Goal: Information Seeking & Learning: Compare options

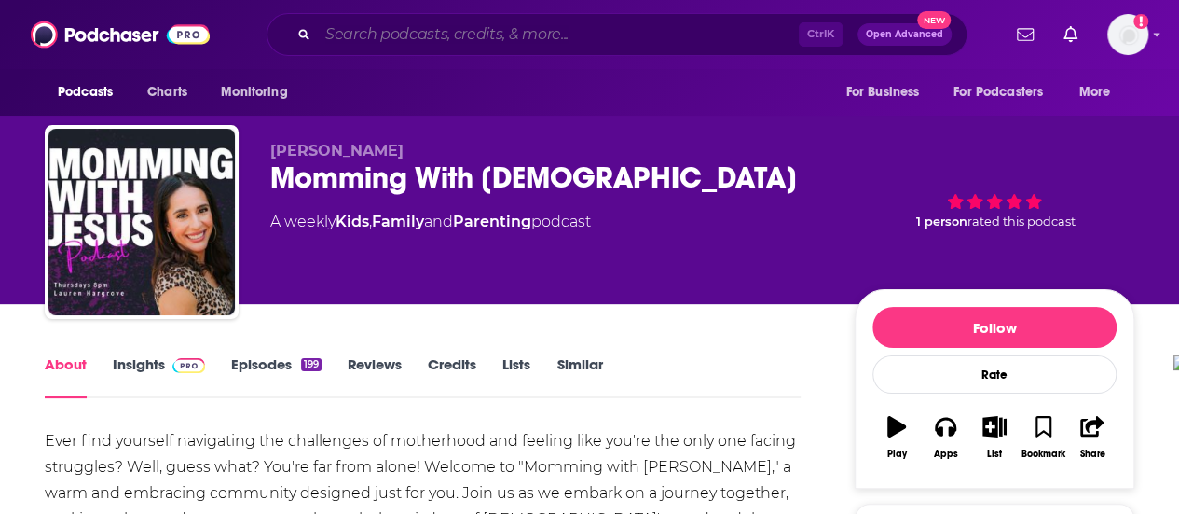
click at [502, 38] on input "Search podcasts, credits, & more..." at bounding box center [558, 35] width 481 height 30
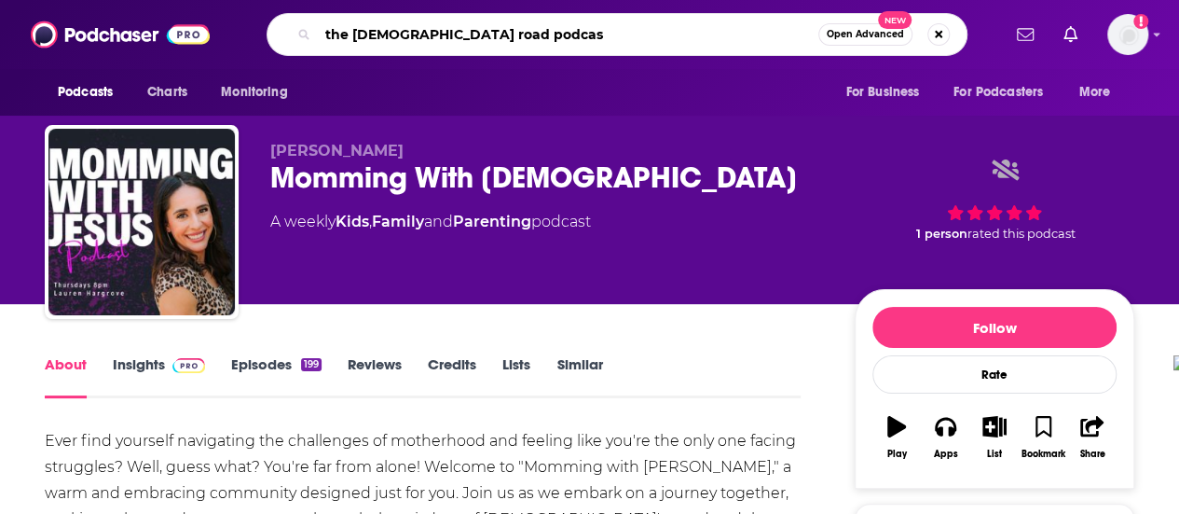
type input "the [DEMOGRAPHIC_DATA] road podcast"
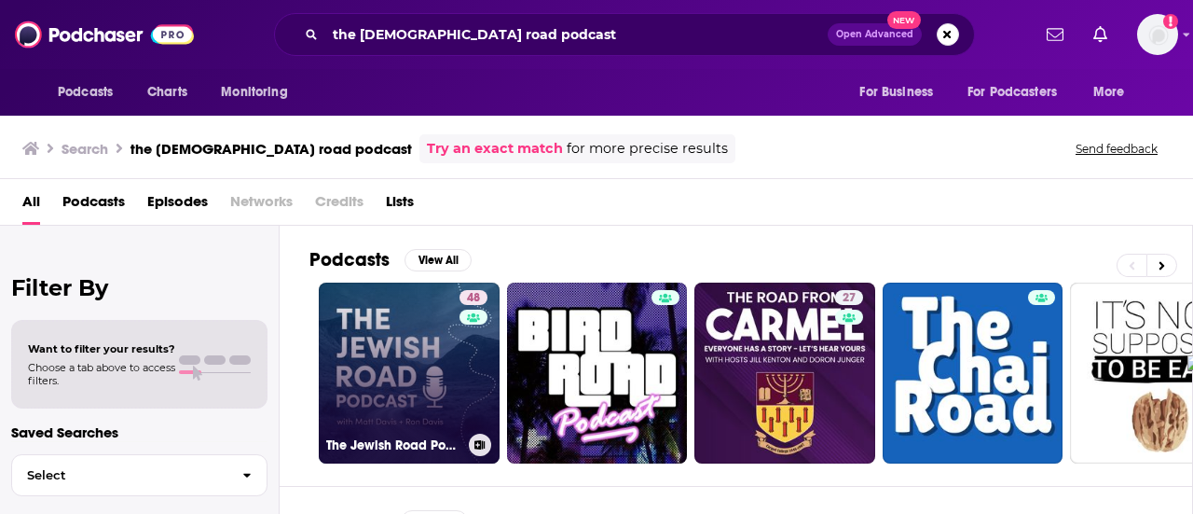
click at [373, 343] on link "[STREET_ADDRESS] Podcast" at bounding box center [409, 372] width 181 height 181
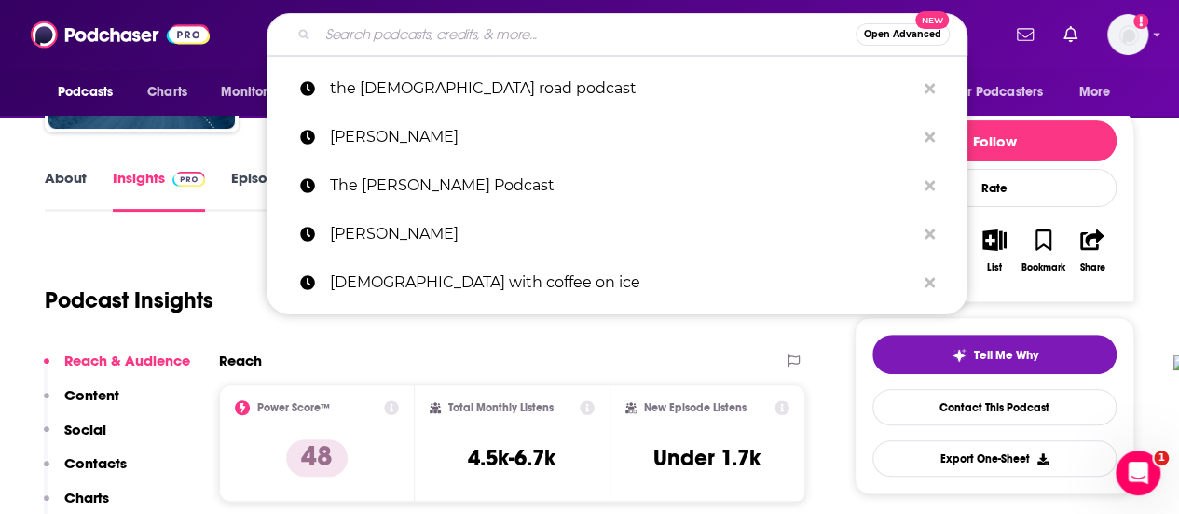
click at [585, 33] on input "Search podcasts, credits, & more..." at bounding box center [587, 35] width 538 height 30
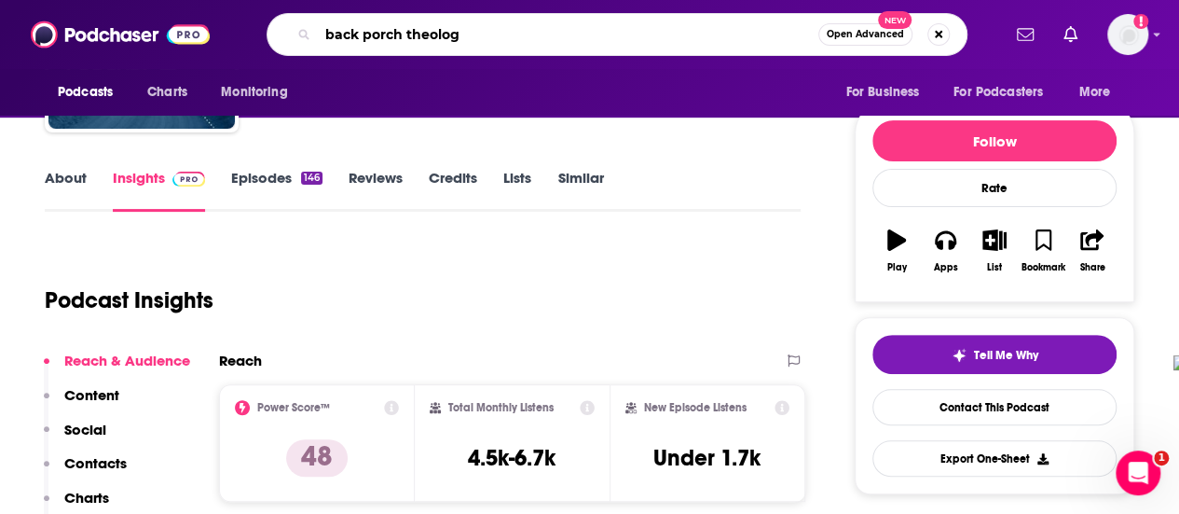
type input "back porch theology"
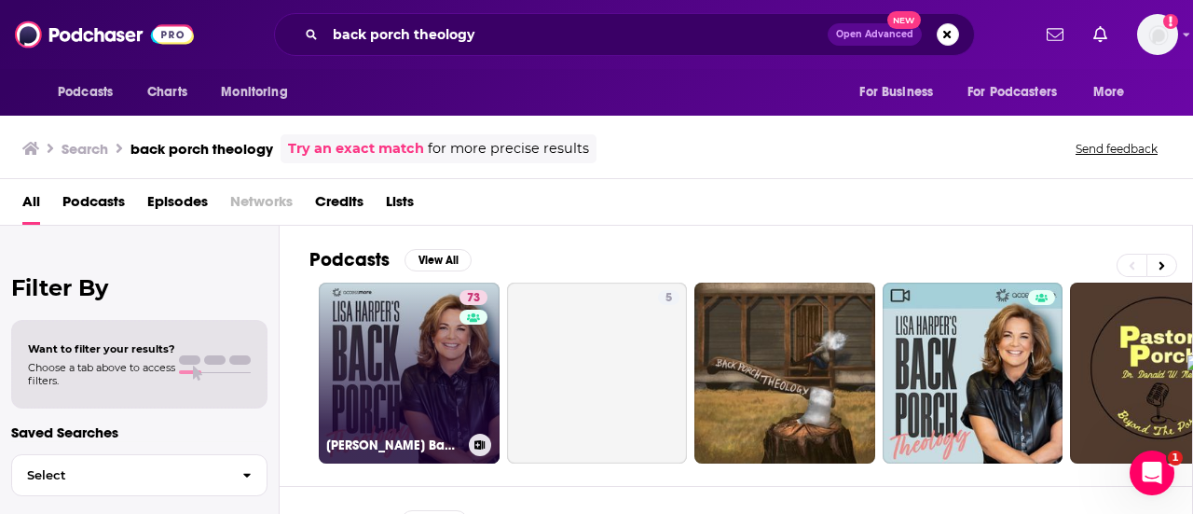
click at [410, 377] on link "73 [PERSON_NAME] Back Porch Theology" at bounding box center [409, 372] width 181 height 181
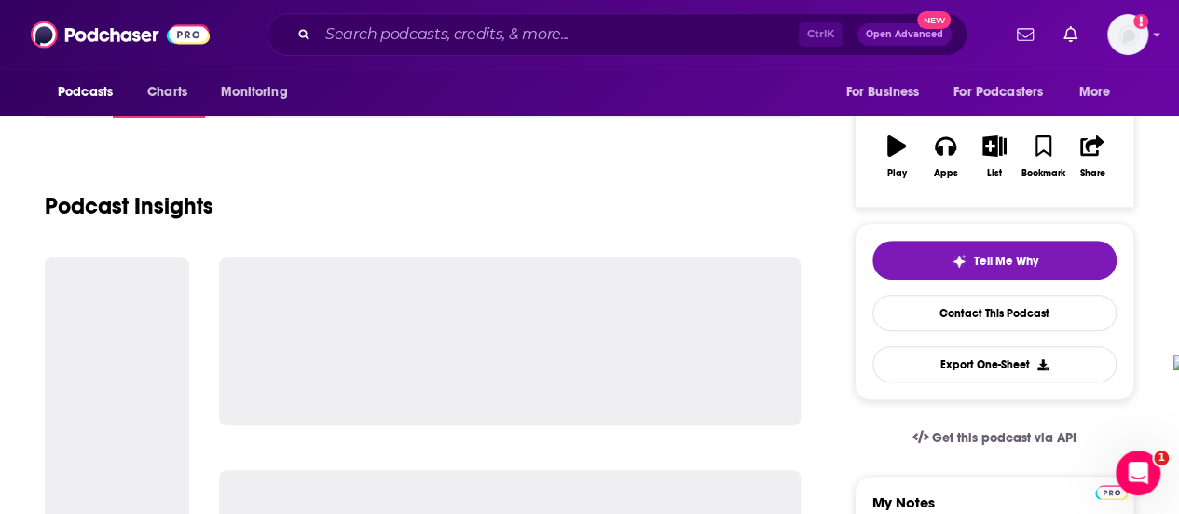
scroll to position [373, 0]
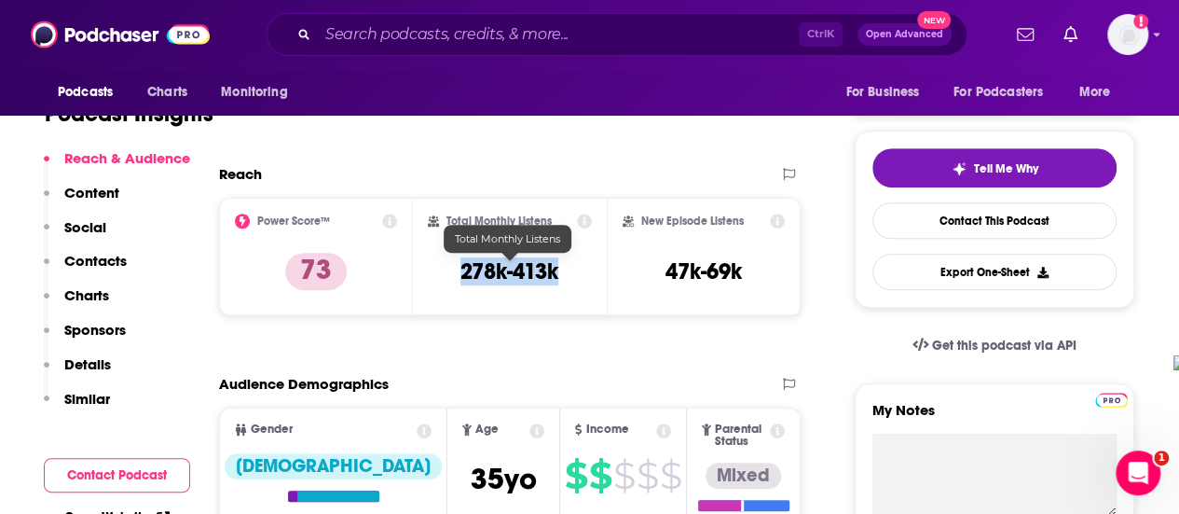
drag, startPoint x: 460, startPoint y: 268, endPoint x: 562, endPoint y: 275, distance: 102.8
click at [562, 275] on div "Total Monthly Listens 278k-413k" at bounding box center [510, 256] width 164 height 86
copy h3 "278k-413k"
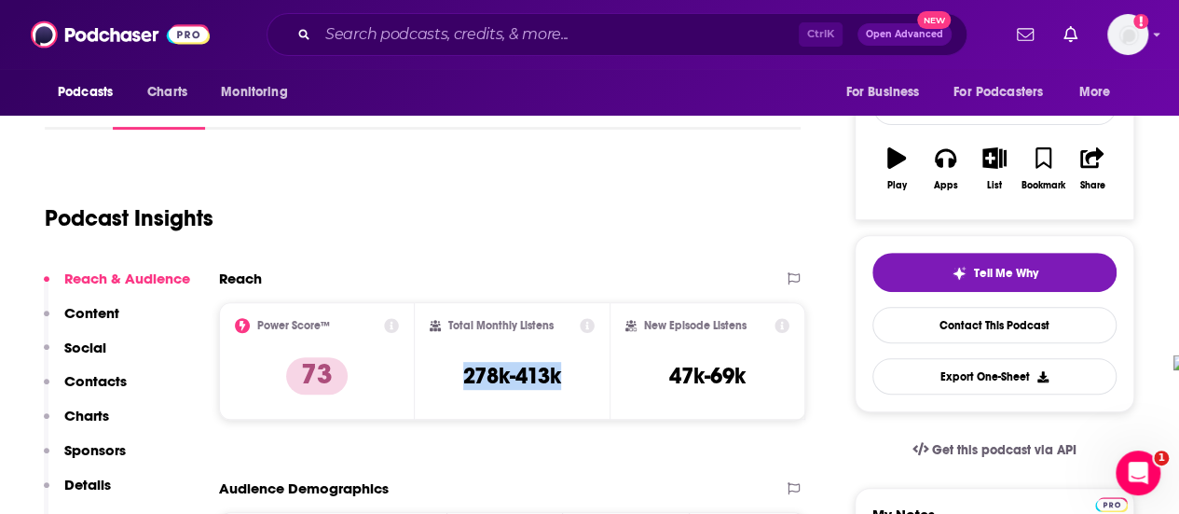
scroll to position [0, 0]
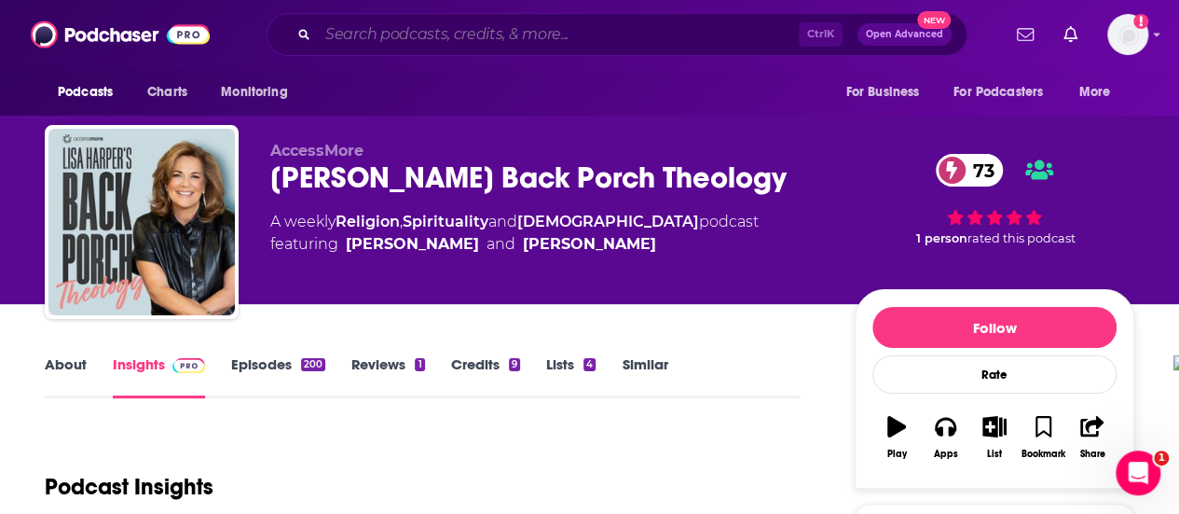
click at [486, 33] on input "Search podcasts, credits, & more..." at bounding box center [558, 35] width 481 height 30
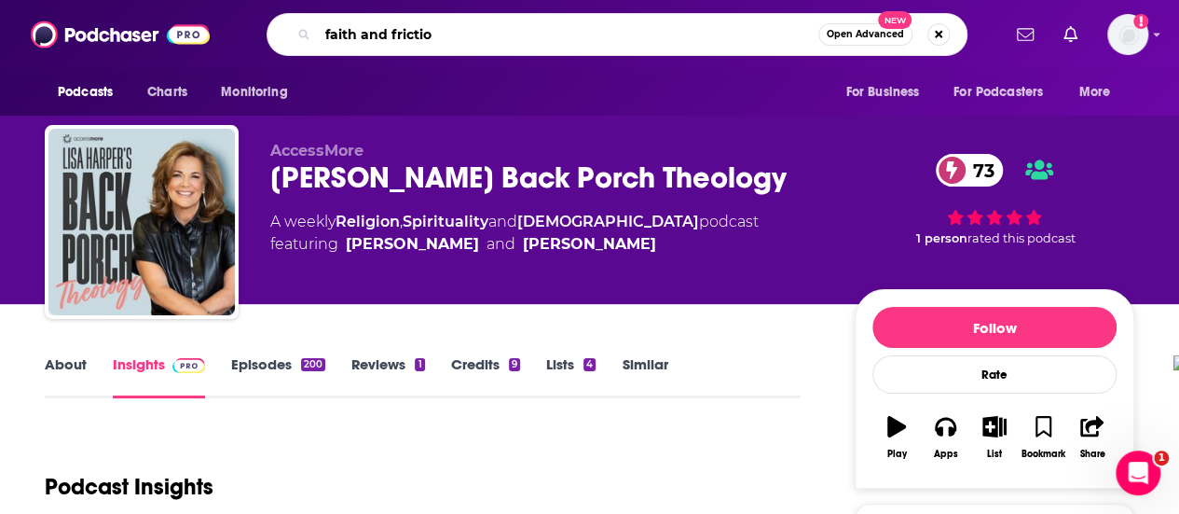
type input "faith and friction"
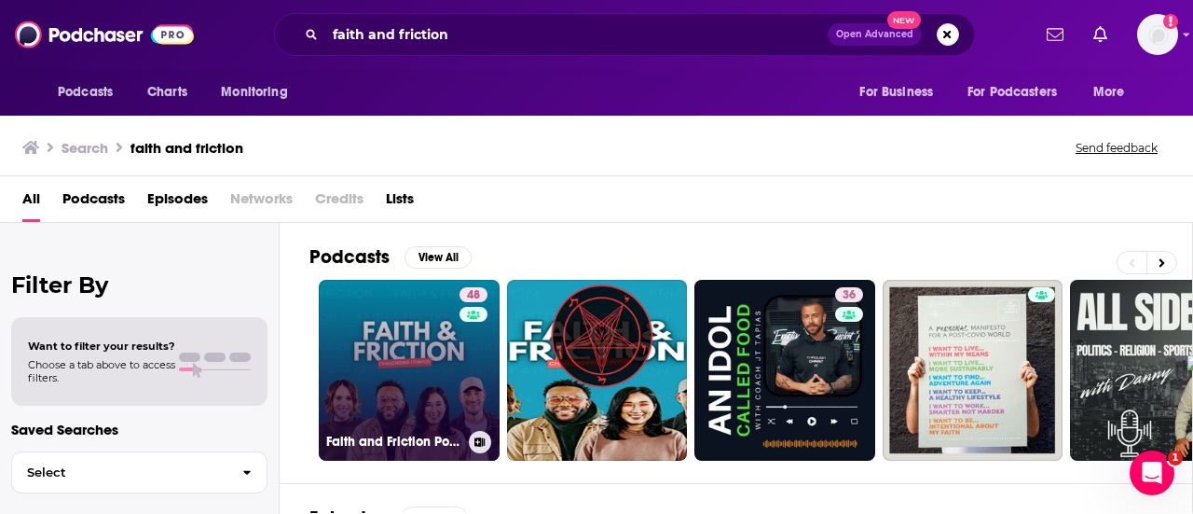
click at [410, 346] on link "48 Faith and Friction Podcast" at bounding box center [409, 370] width 181 height 181
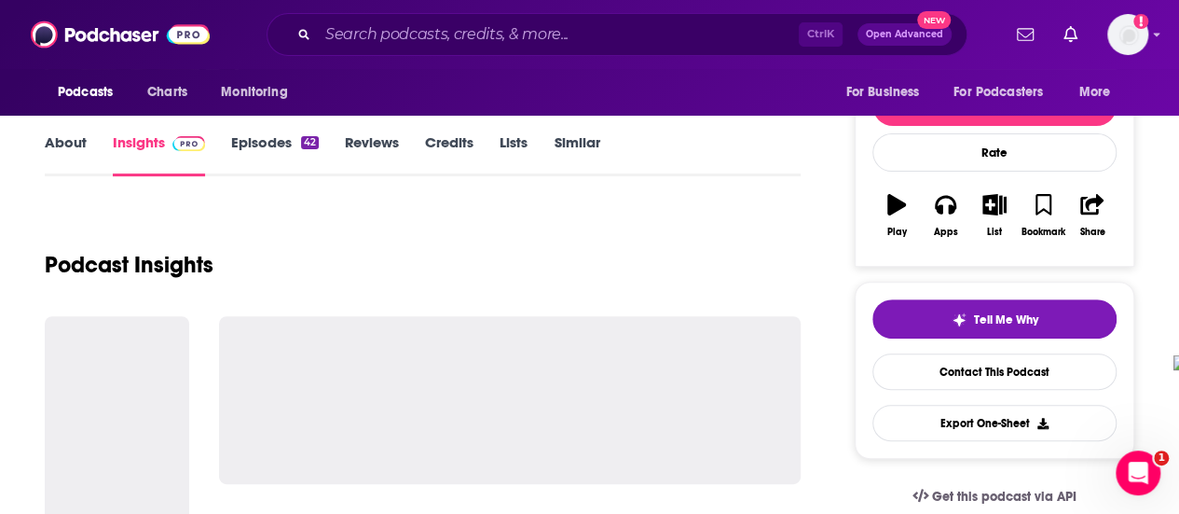
scroll to position [280, 0]
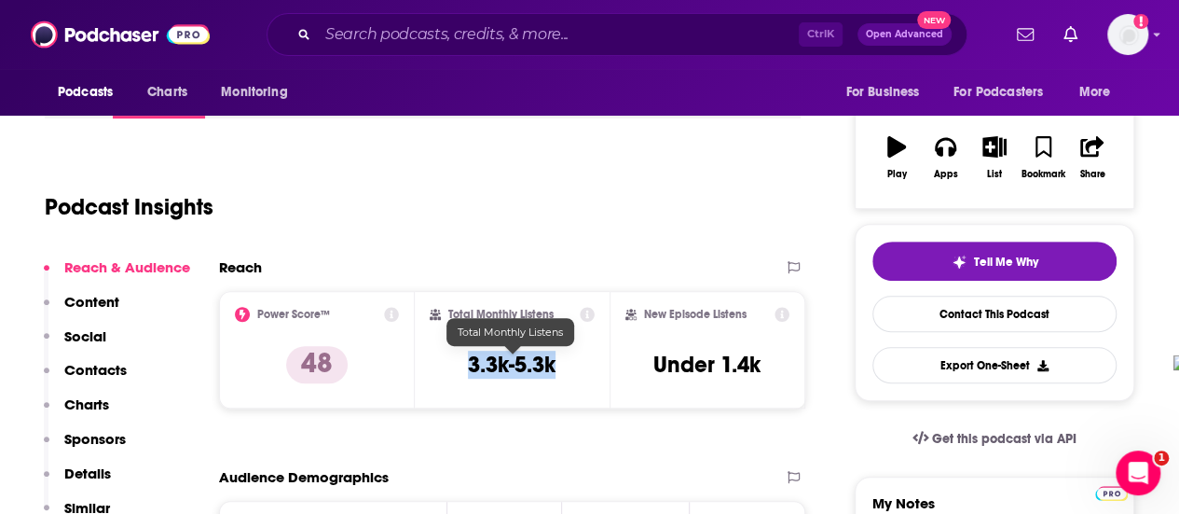
drag, startPoint x: 468, startPoint y: 368, endPoint x: 573, endPoint y: 376, distance: 105.6
click at [573, 376] on div "Total Monthly Listens 3.3k-5.3k" at bounding box center [513, 350] width 166 height 86
copy h3 "3.3k-5.3k"
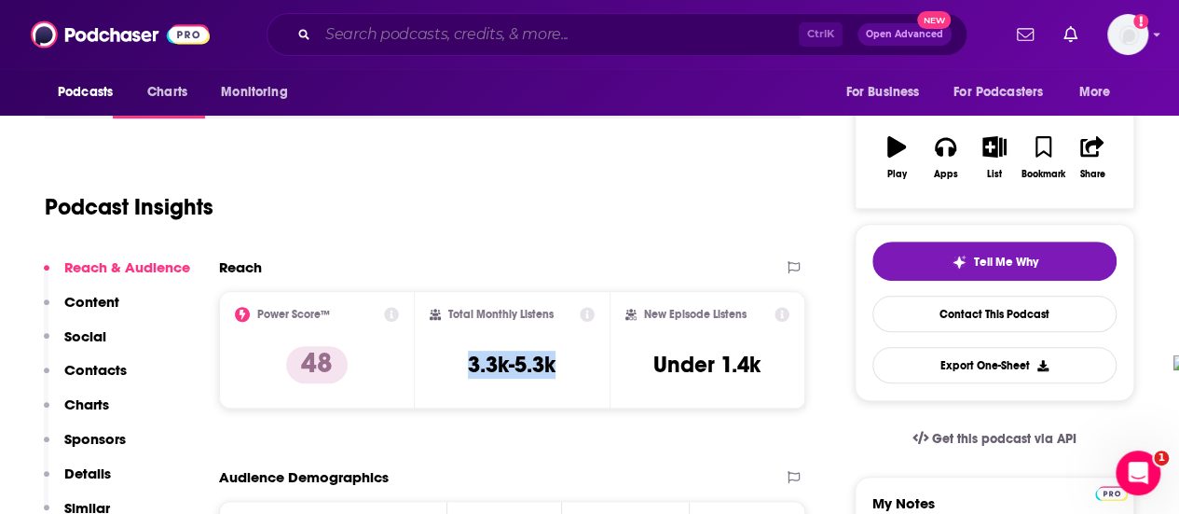
click at [538, 34] on input "Search podcasts, credits, & more..." at bounding box center [558, 35] width 481 height 30
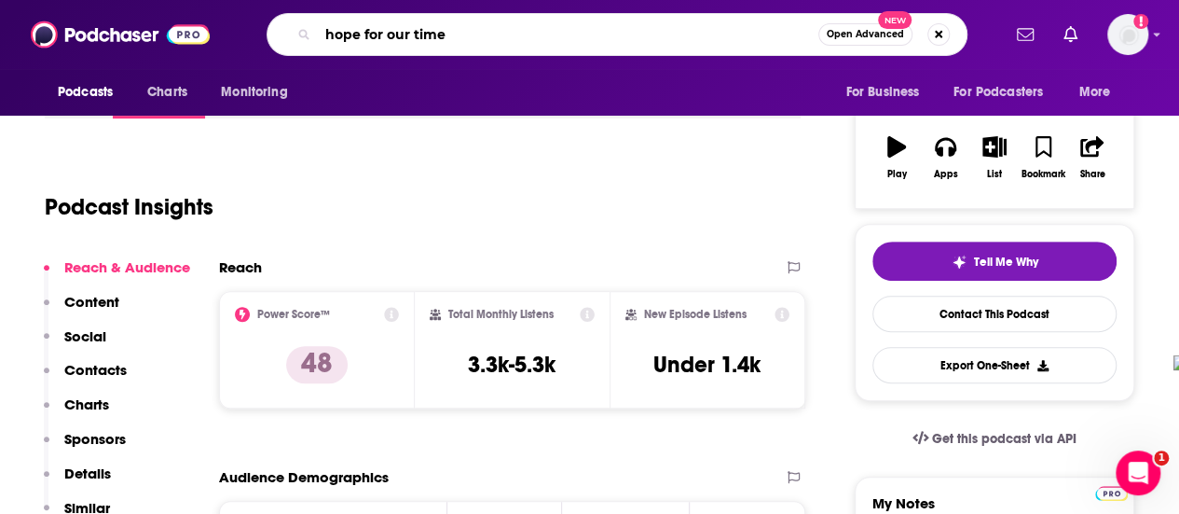
type input "hope for our times"
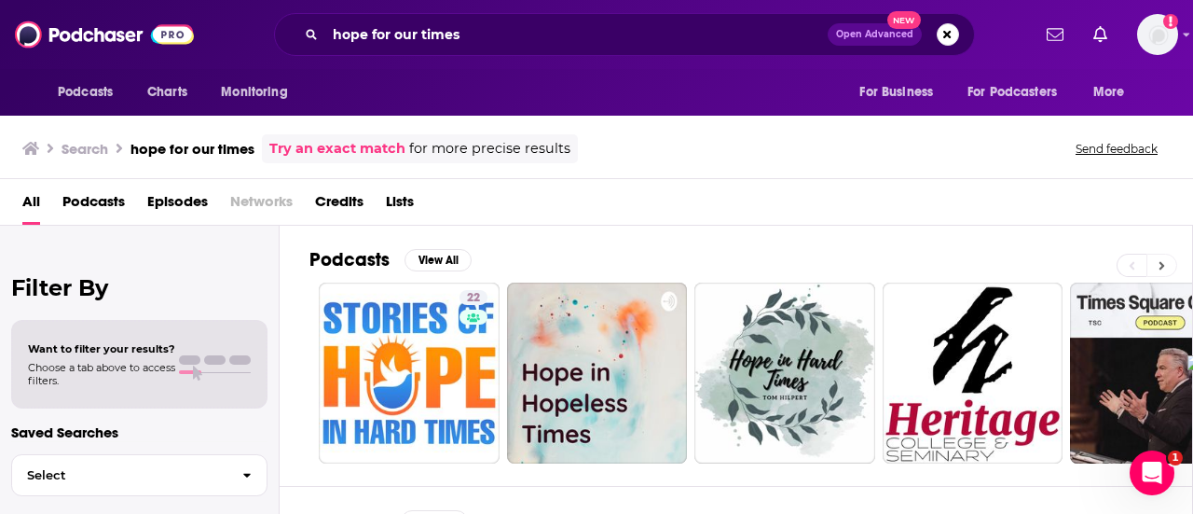
click at [1157, 261] on button at bounding box center [1161, 265] width 31 height 23
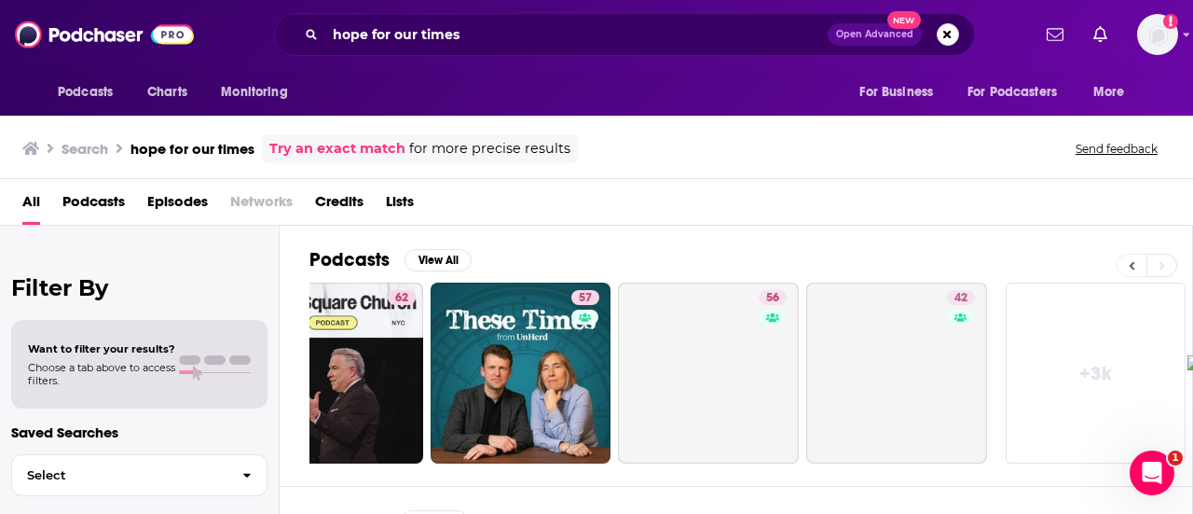
scroll to position [0, 828]
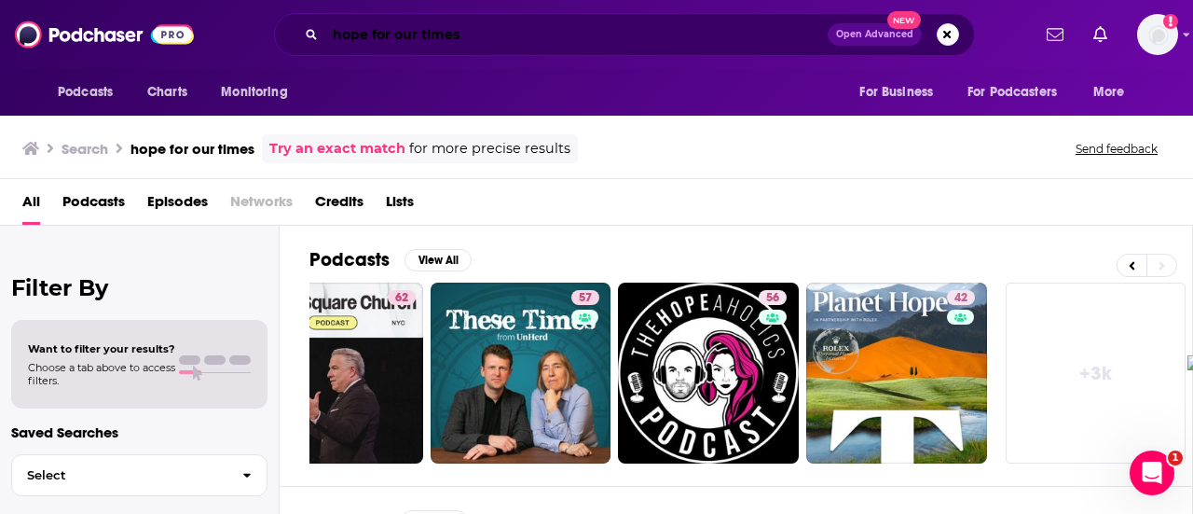
click at [538, 27] on input "hope for our times" at bounding box center [576, 35] width 502 height 30
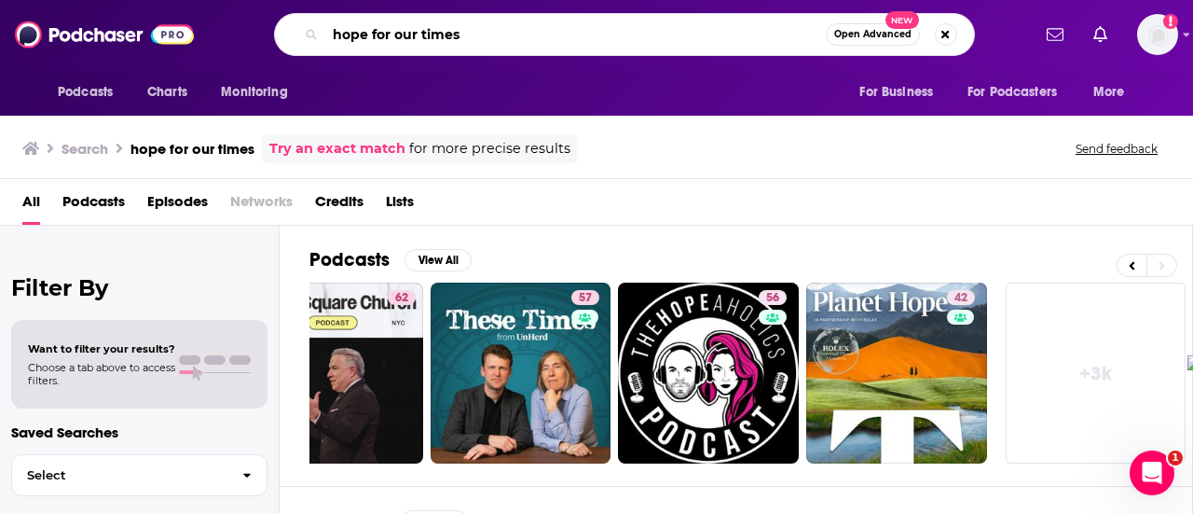
click at [538, 27] on input "hope for our times" at bounding box center [575, 35] width 501 height 30
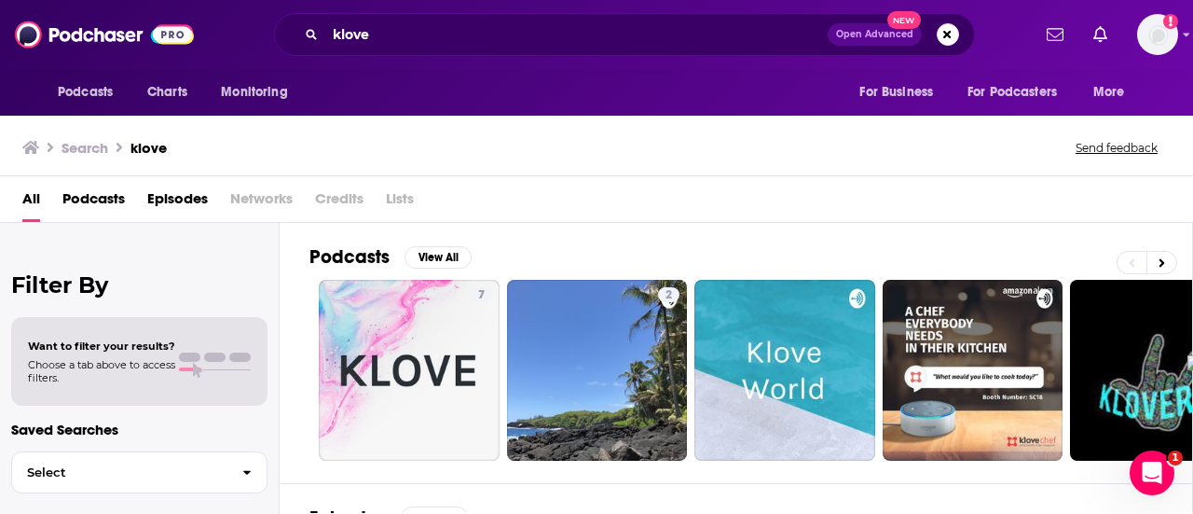
click at [567, 16] on div "klove Open Advanced New" at bounding box center [624, 34] width 701 height 43
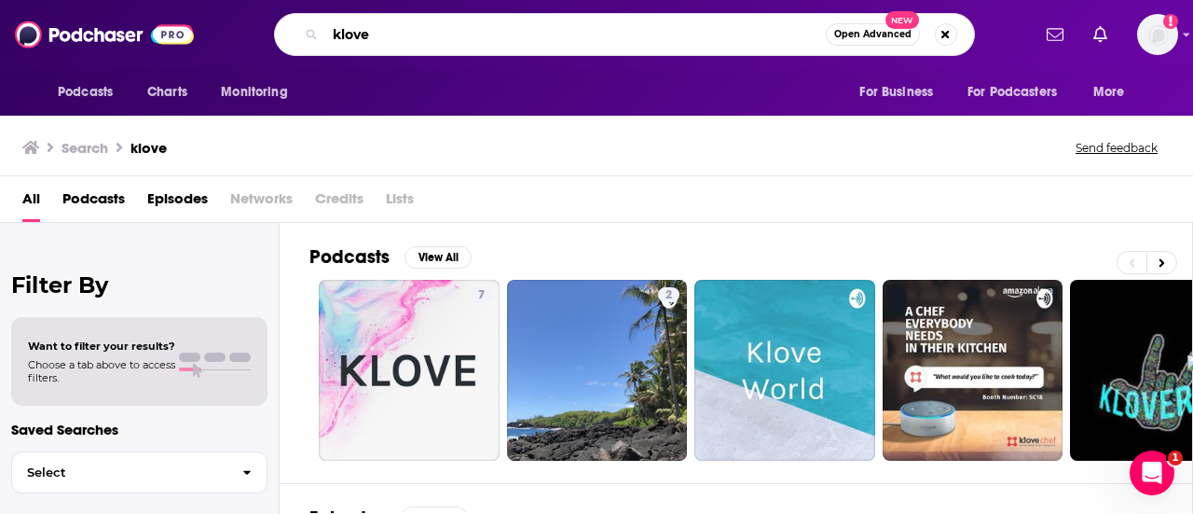
click at [569, 23] on input "klove" at bounding box center [575, 35] width 501 height 30
type input "k-love news podcast"
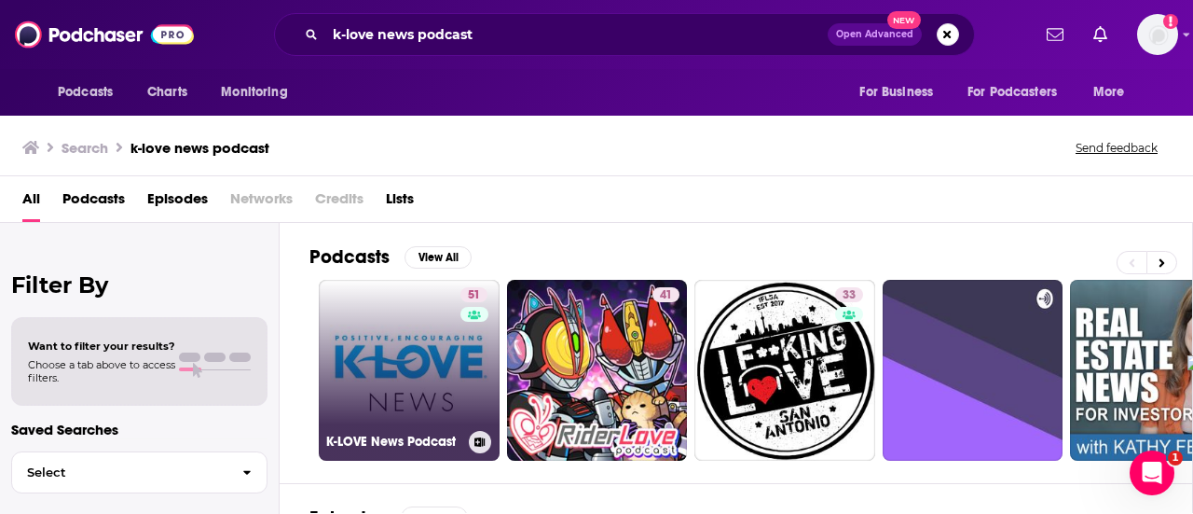
click at [402, 358] on link "51 K-LOVE News Podcast" at bounding box center [409, 370] width 181 height 181
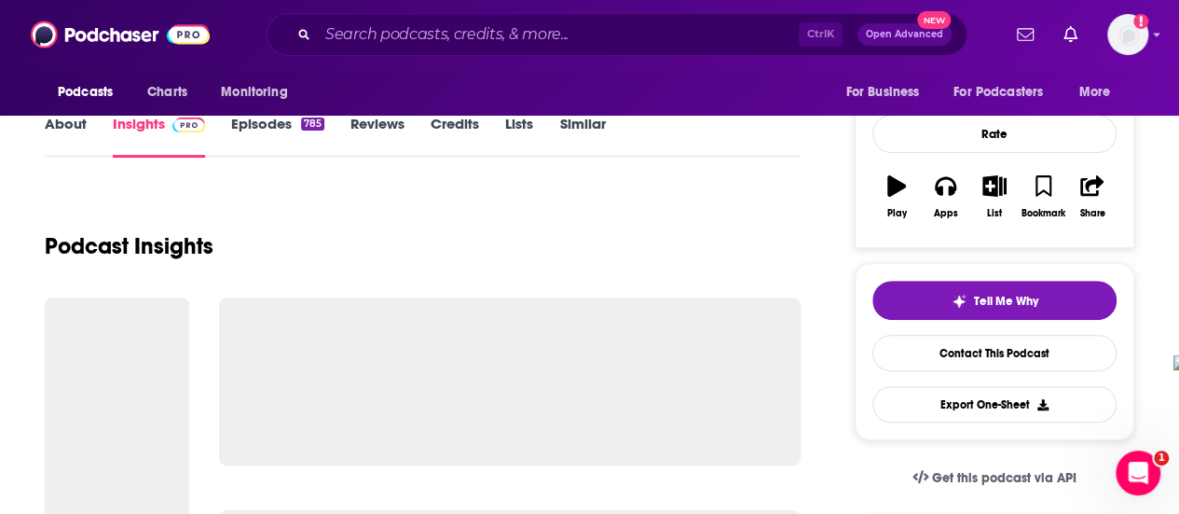
scroll to position [280, 0]
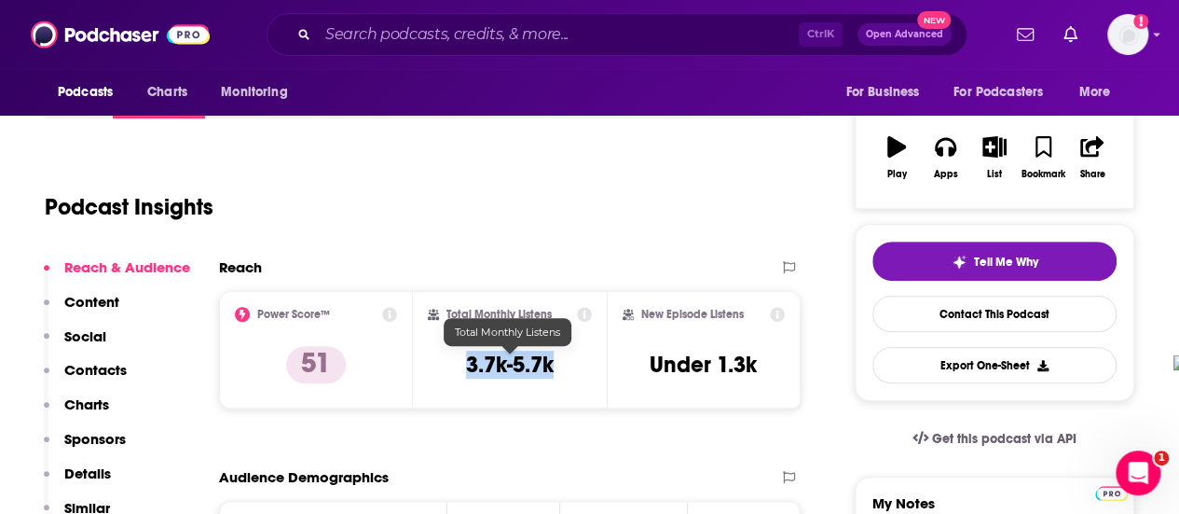
drag, startPoint x: 464, startPoint y: 361, endPoint x: 568, endPoint y: 364, distance: 103.5
click at [568, 364] on div "Total Monthly Listens 3.7k-5.7k" at bounding box center [510, 350] width 164 height 86
copy h3 "3.7k-5.7k"
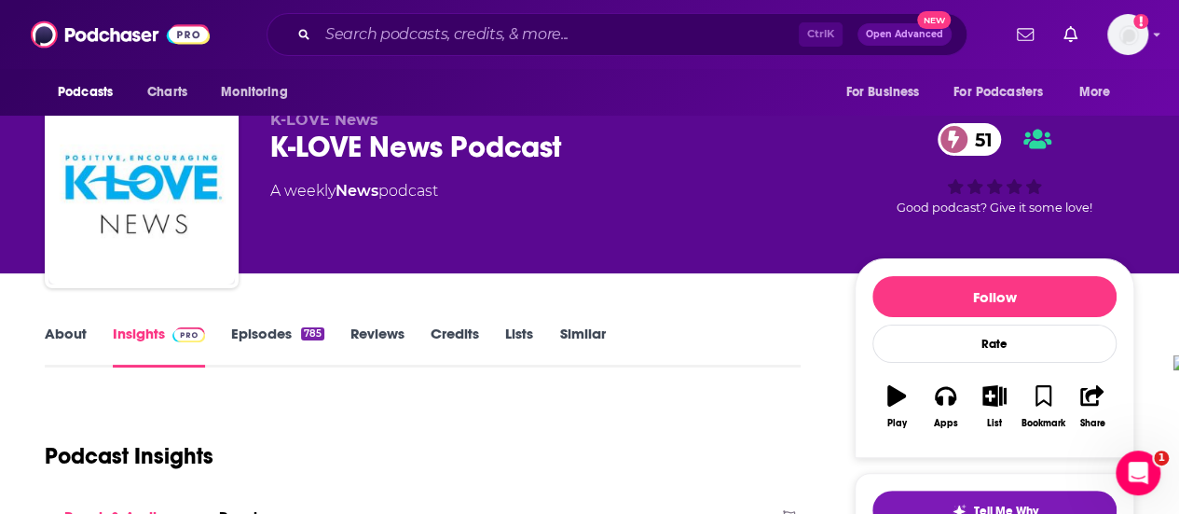
scroll to position [0, 0]
